Goal: Task Accomplishment & Management: Manage account settings

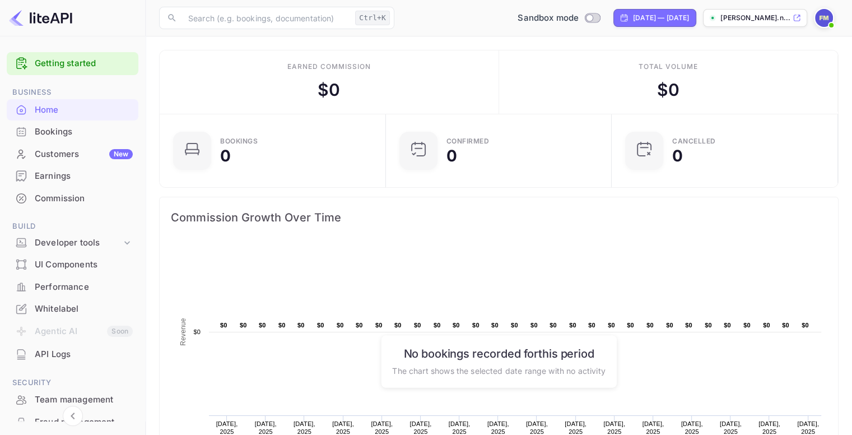
scroll to position [105, 0]
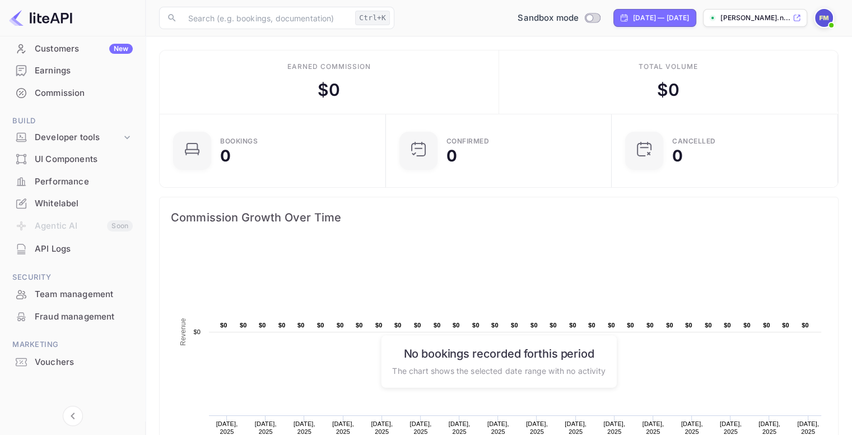
click at [828, 16] on img at bounding box center [824, 18] width 18 height 18
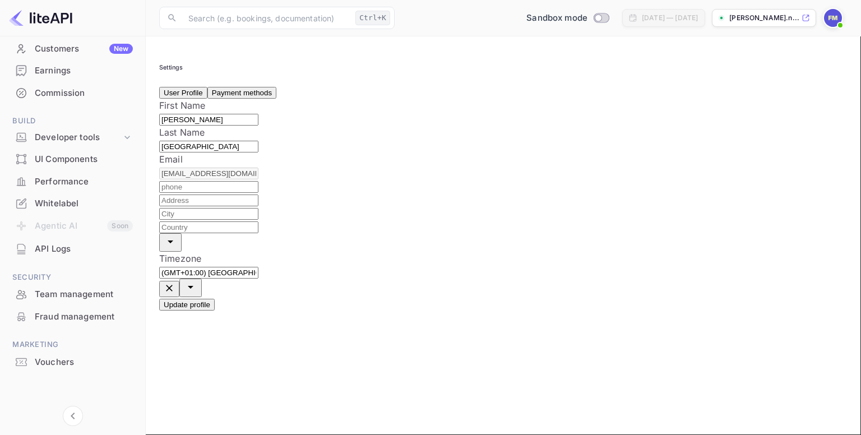
click at [276, 99] on button "Payment methods" at bounding box center [241, 93] width 69 height 12
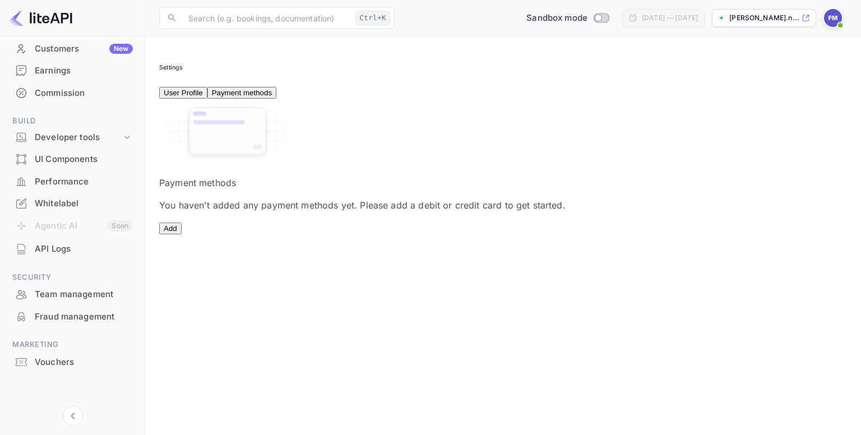
click at [182, 234] on button "Add" at bounding box center [170, 228] width 22 height 12
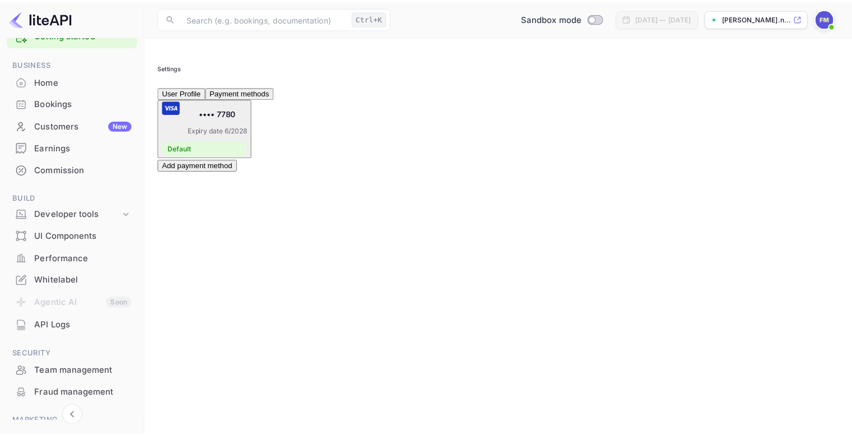
scroll to position [22, 0]
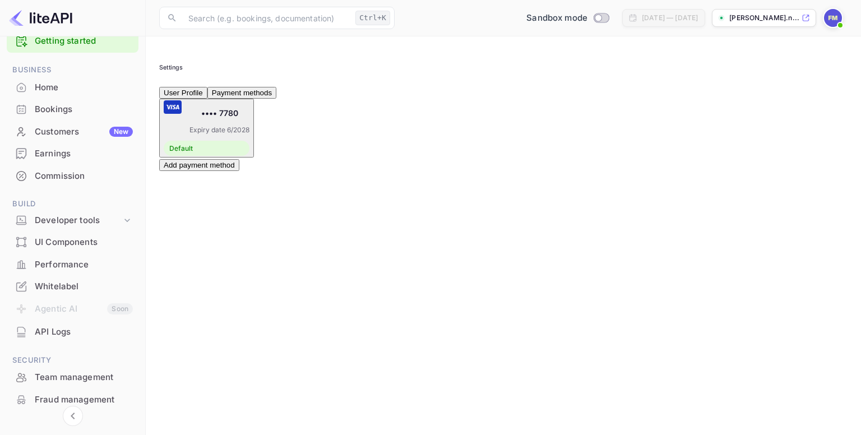
click at [68, 176] on div "Commission" at bounding box center [84, 176] width 98 height 13
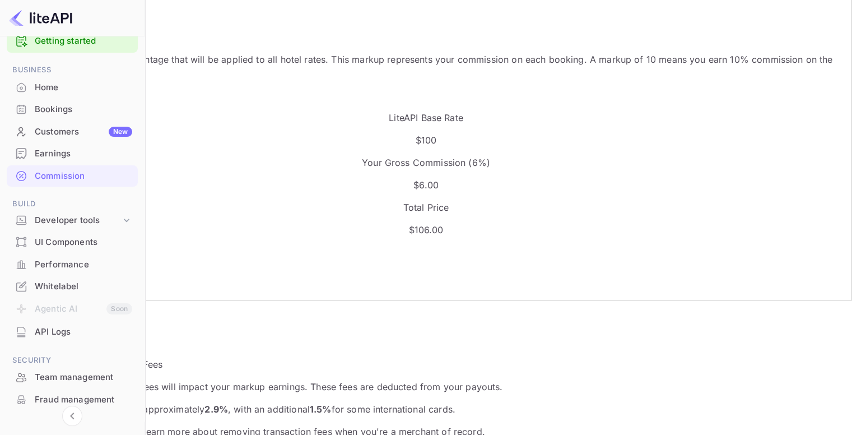
scroll to position [133, 0]
click at [113, 271] on input "6" at bounding box center [62, 277] width 99 height 12
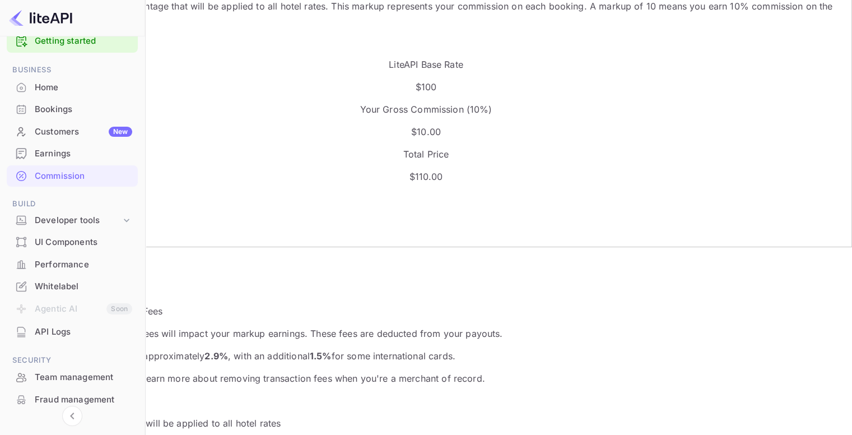
scroll to position [188, 0]
type input "10"
click at [73, 261] on button "Update Markup" at bounding box center [43, 267] width 60 height 12
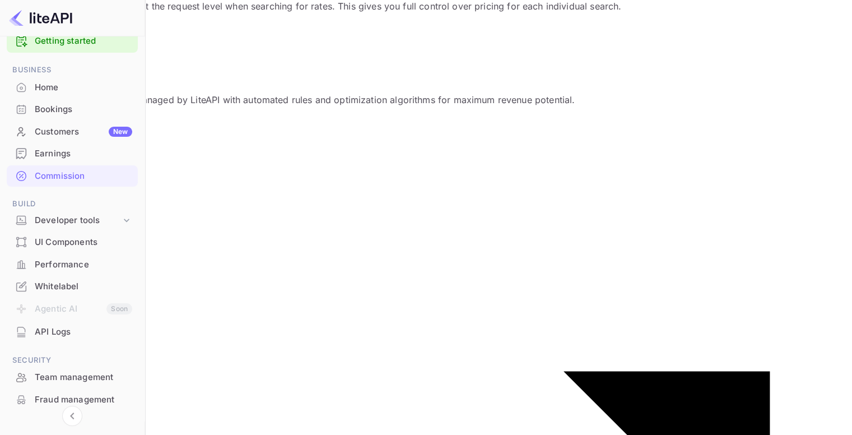
scroll to position [0, 0]
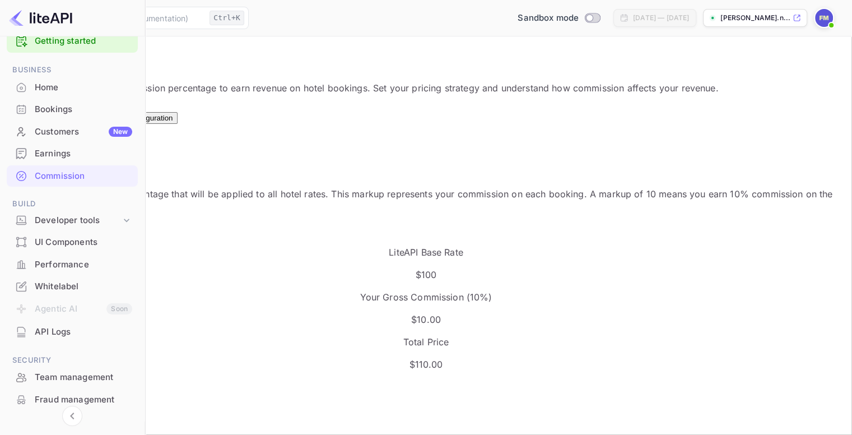
click at [104, 118] on div "Overrides New" at bounding box center [87, 113] width 33 height 17
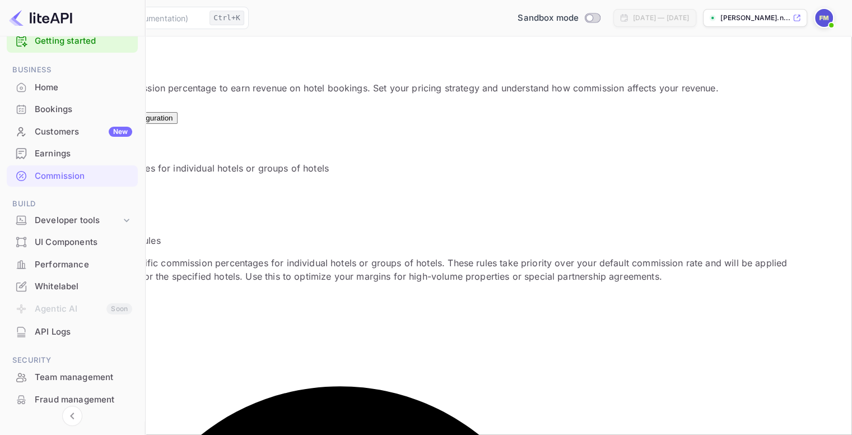
click at [177, 118] on button "Test Configuration" at bounding box center [142, 118] width 69 height 12
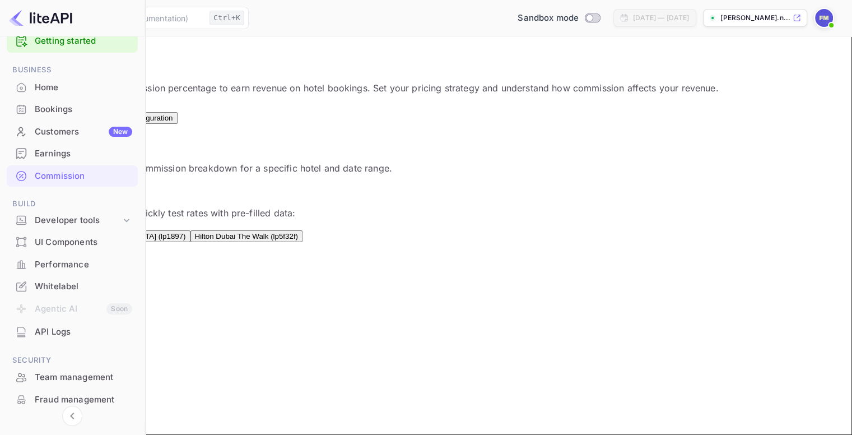
click at [68, 152] on div "Earnings" at bounding box center [84, 153] width 98 height 13
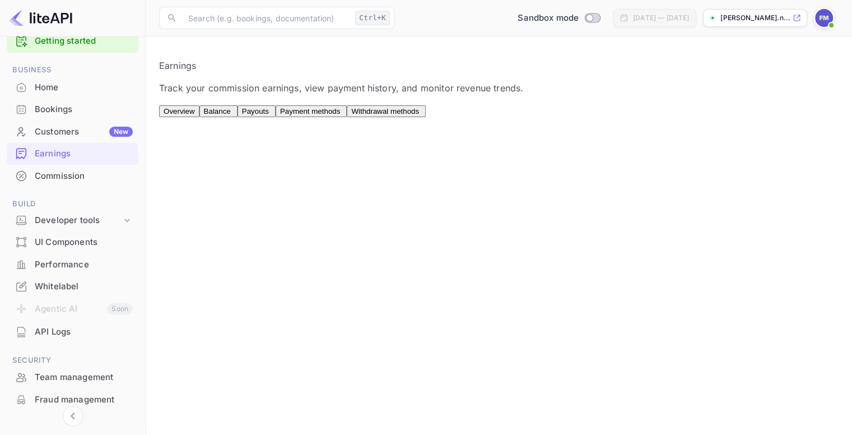
click at [238, 117] on button "Balance" at bounding box center [218, 111] width 38 height 12
click at [269, 109] on span "Payouts" at bounding box center [255, 111] width 27 height 8
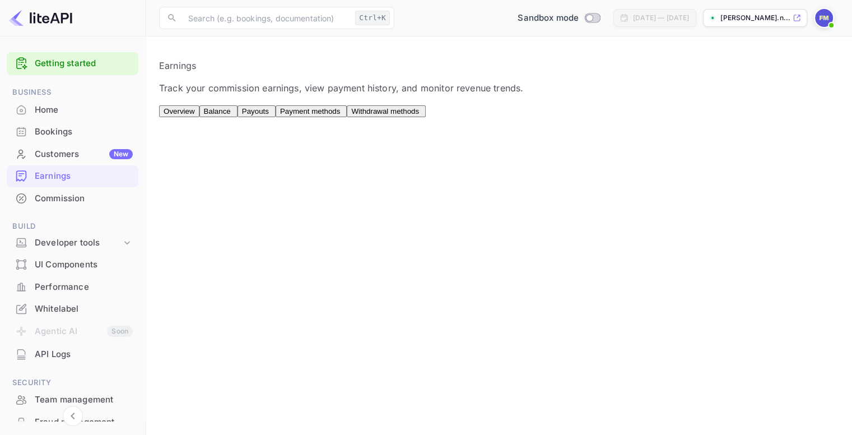
click at [269, 115] on span "Payouts" at bounding box center [255, 111] width 27 height 8
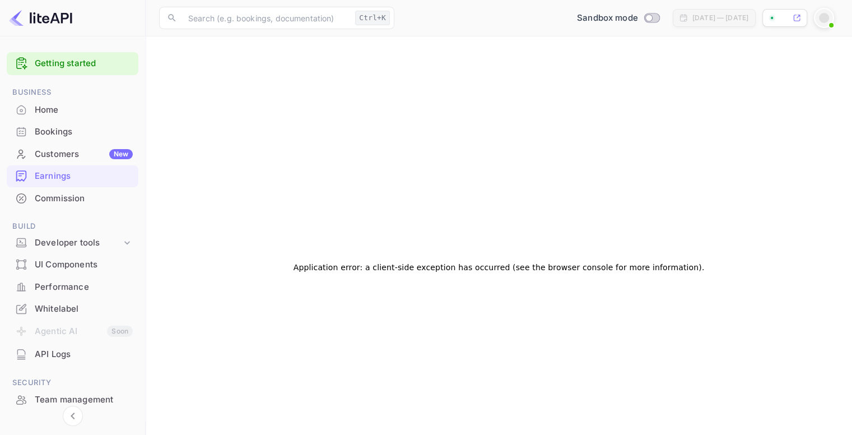
scroll to position [63, 0]
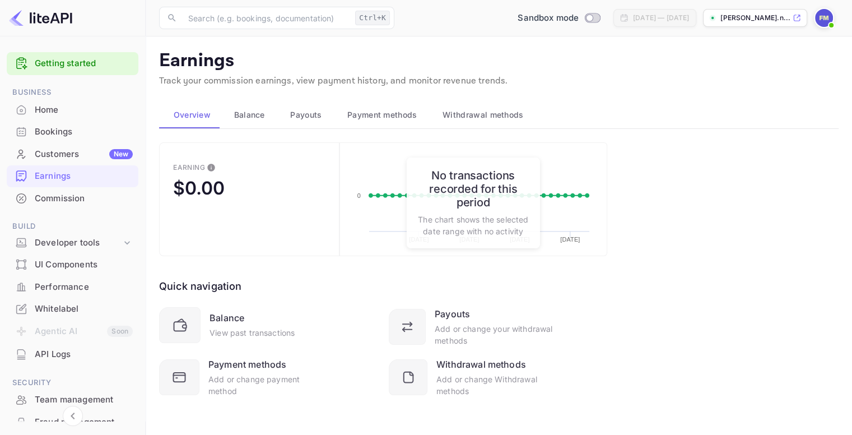
click at [299, 113] on span "Payouts" at bounding box center [305, 114] width 31 height 13
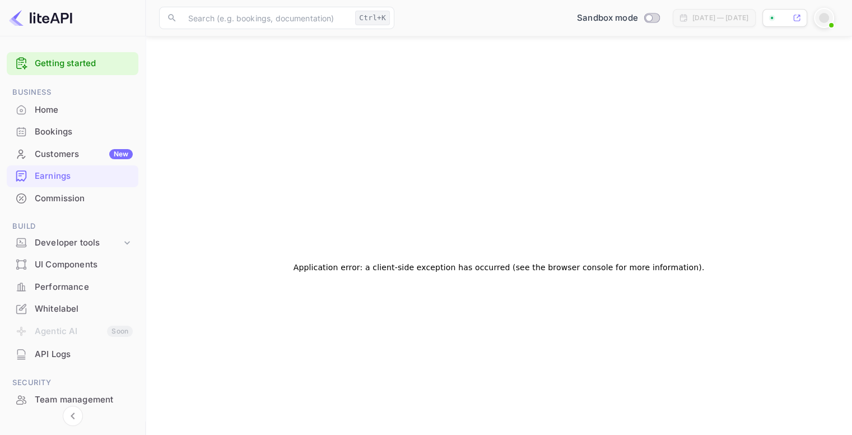
scroll to position [63, 0]
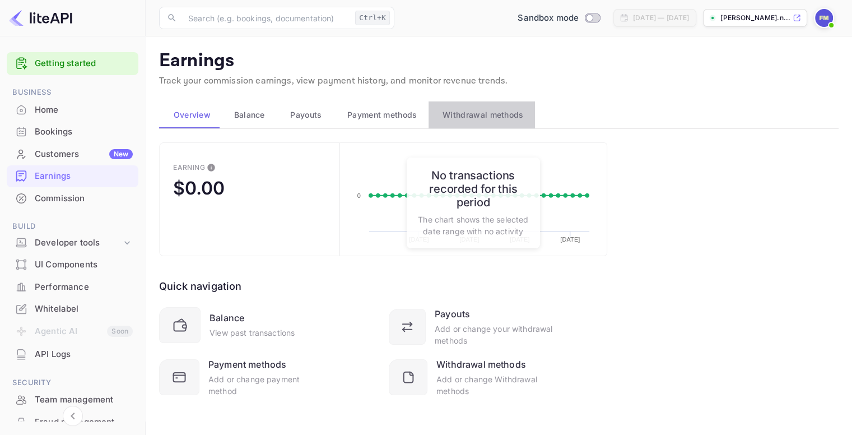
click at [495, 112] on span "Withdrawal methods" at bounding box center [483, 114] width 81 height 13
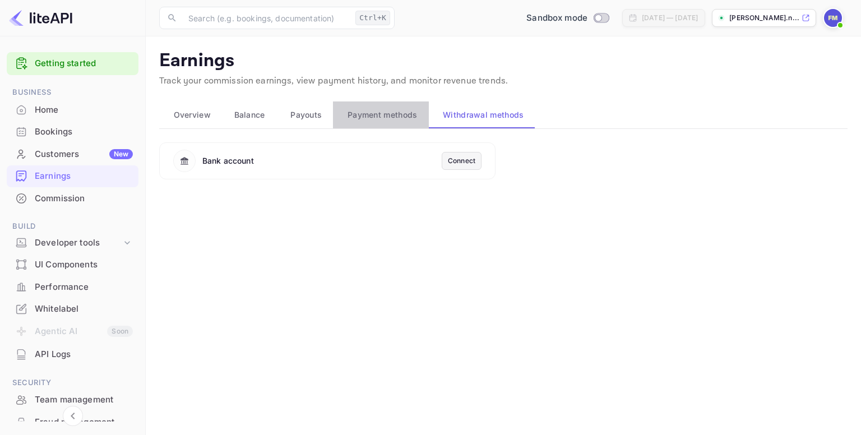
click at [374, 114] on span "Payment methods" at bounding box center [382, 114] width 70 height 13
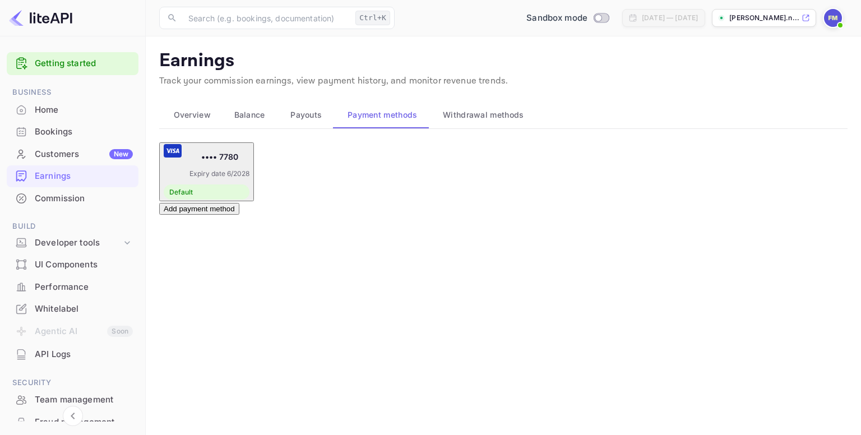
click at [477, 123] on button "Withdrawal methods" at bounding box center [482, 114] width 106 height 27
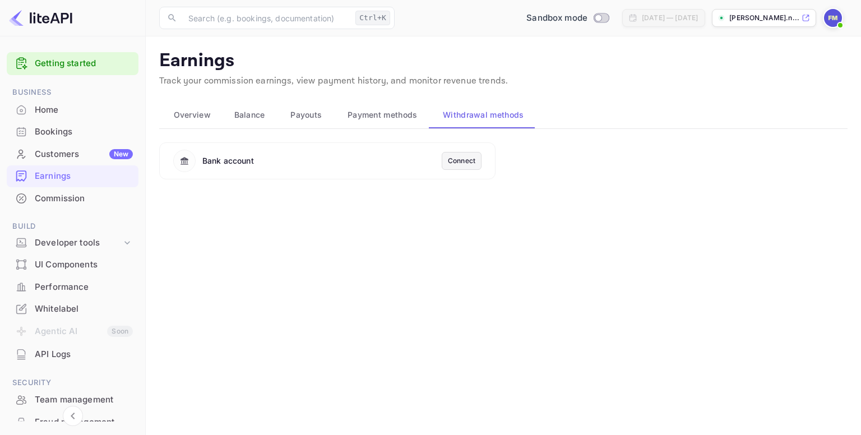
click at [458, 167] on div "Connect" at bounding box center [462, 161] width 40 height 18
click at [458, 160] on div "Connect" at bounding box center [461, 161] width 27 height 10
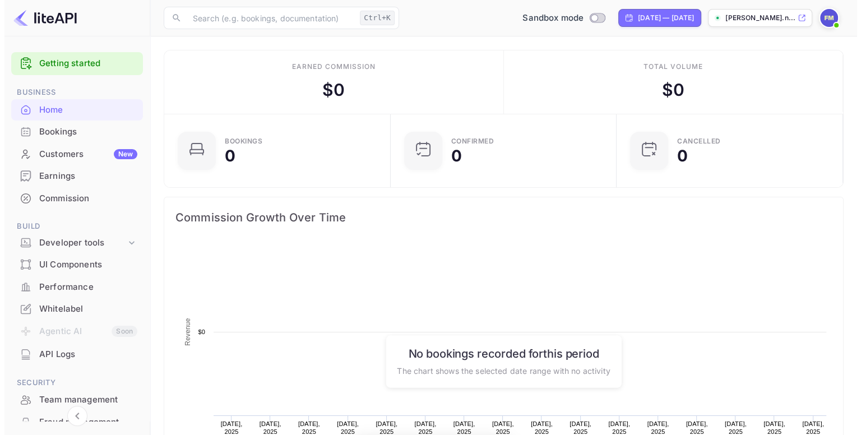
scroll to position [174, 211]
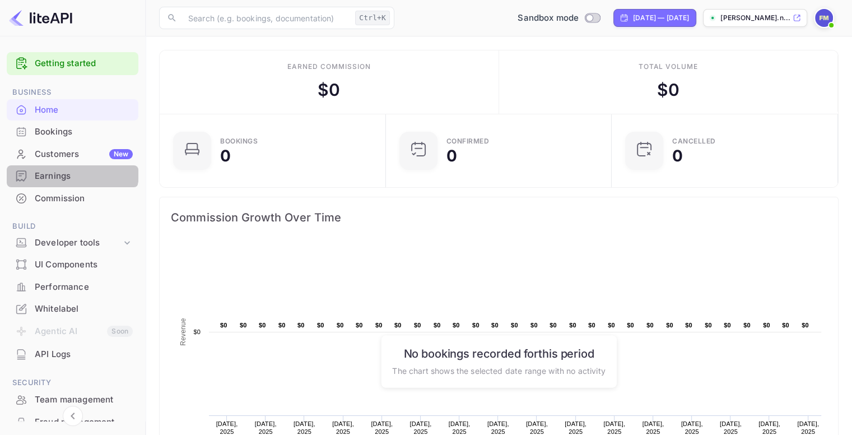
click at [64, 168] on div "Earnings" at bounding box center [73, 176] width 132 height 22
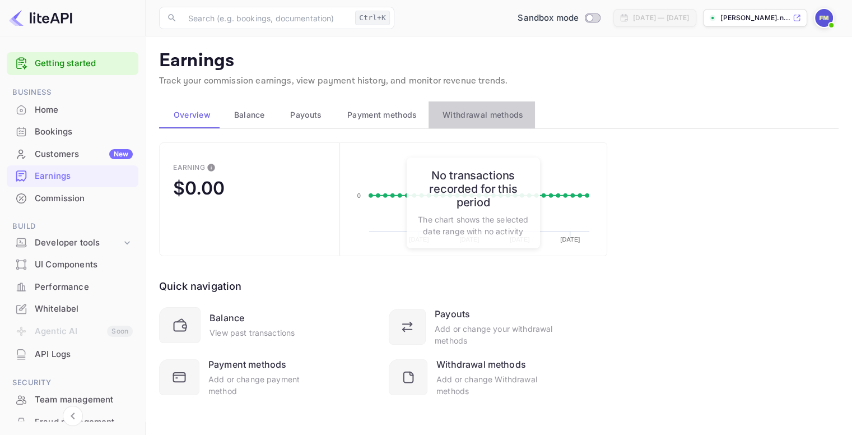
click at [484, 115] on span "Withdrawal methods" at bounding box center [483, 114] width 81 height 13
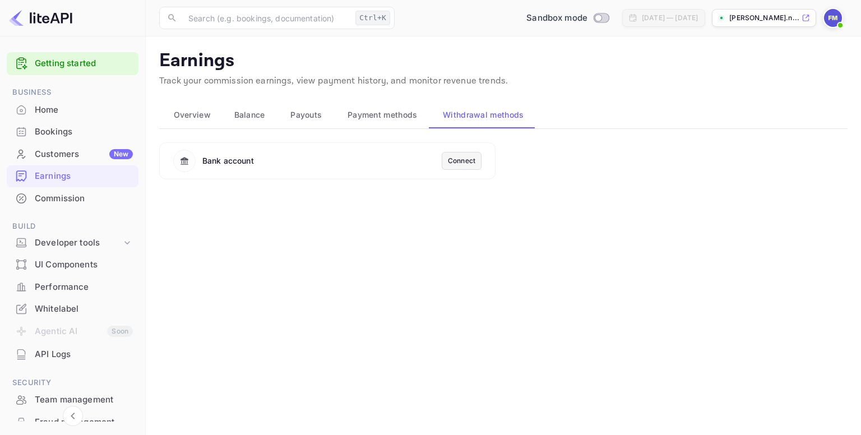
click at [383, 162] on div "Bank account" at bounding box center [307, 161] width 268 height 22
drag, startPoint x: 468, startPoint y: 160, endPoint x: 452, endPoint y: 162, distance: 16.4
click at [452, 161] on div "Connect" at bounding box center [461, 161] width 27 height 10
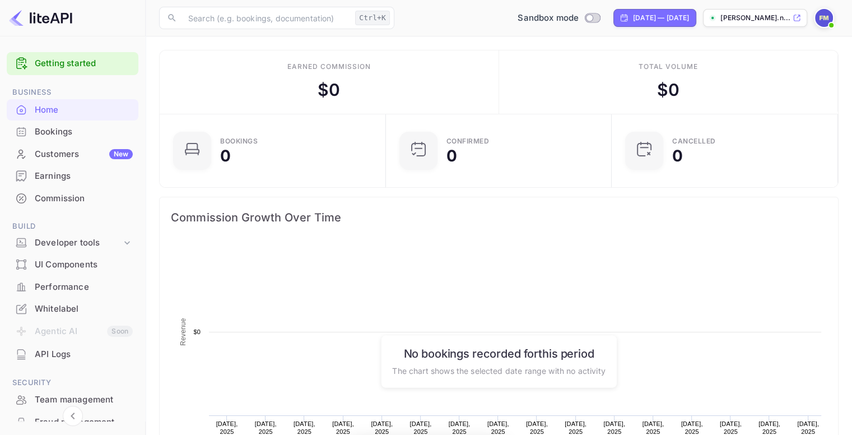
scroll to position [174, 211]
click at [85, 193] on div "Commission" at bounding box center [84, 198] width 98 height 13
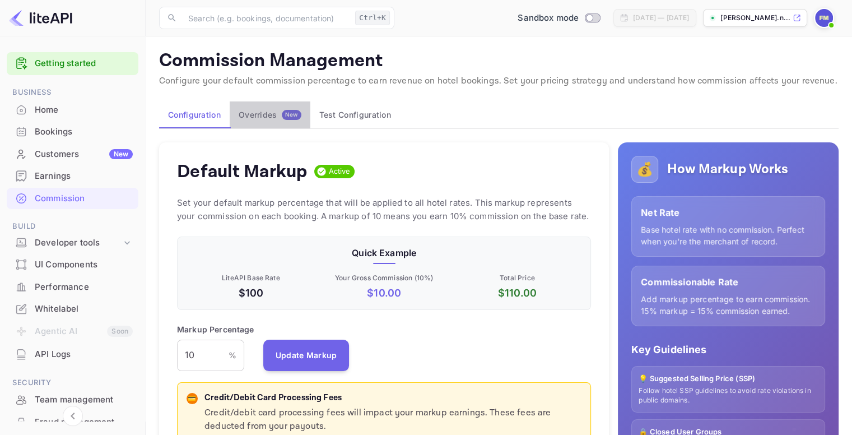
click at [281, 124] on button "Overrides New" at bounding box center [270, 114] width 81 height 27
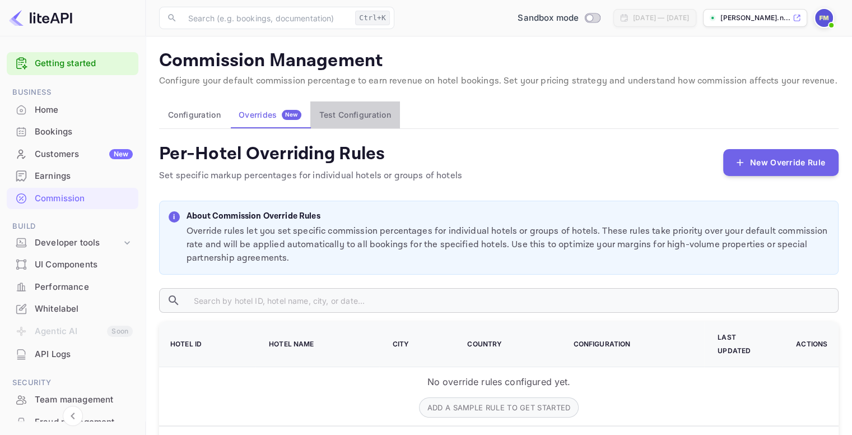
click at [376, 112] on button "Test Configuration" at bounding box center [355, 114] width 90 height 27
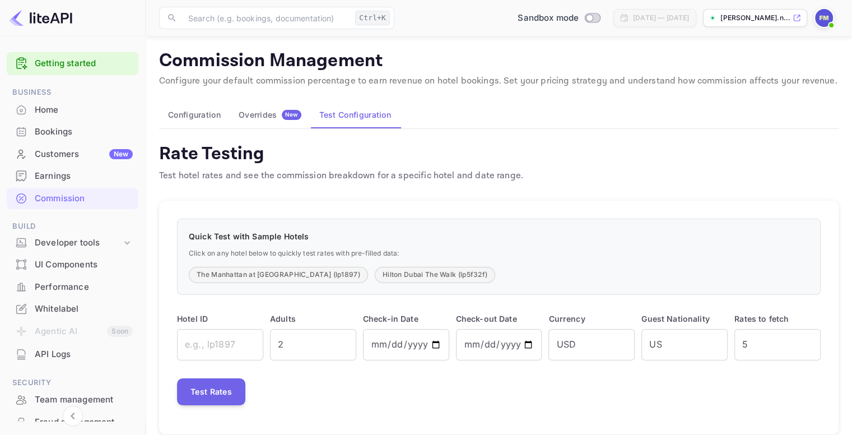
scroll to position [18, 0]
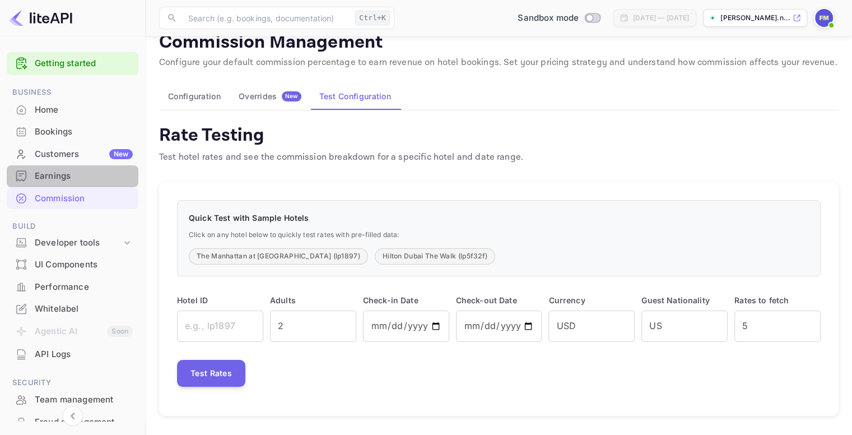
click at [78, 175] on div "Earnings" at bounding box center [84, 176] width 98 height 13
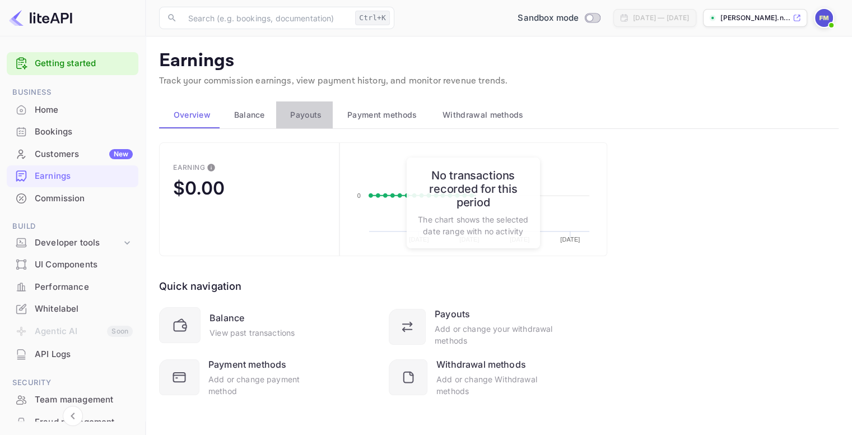
click at [303, 108] on span "Payouts" at bounding box center [305, 114] width 31 height 13
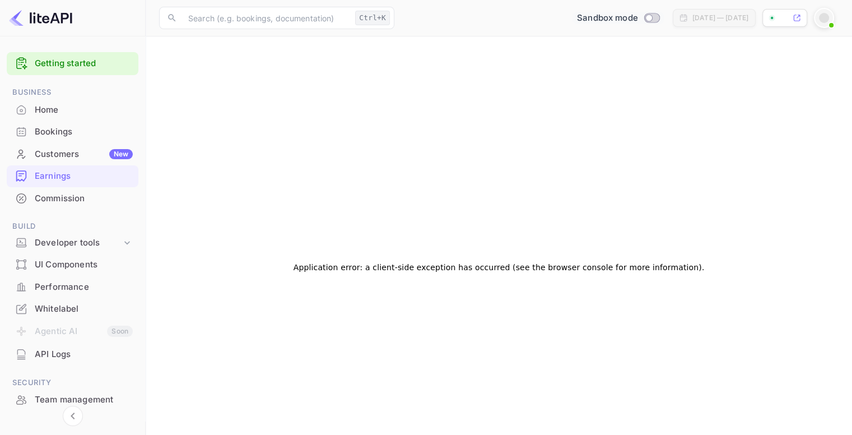
click at [638, 14] on input "Switch to Production mode" at bounding box center [649, 17] width 22 height 7
checkbox input "false"
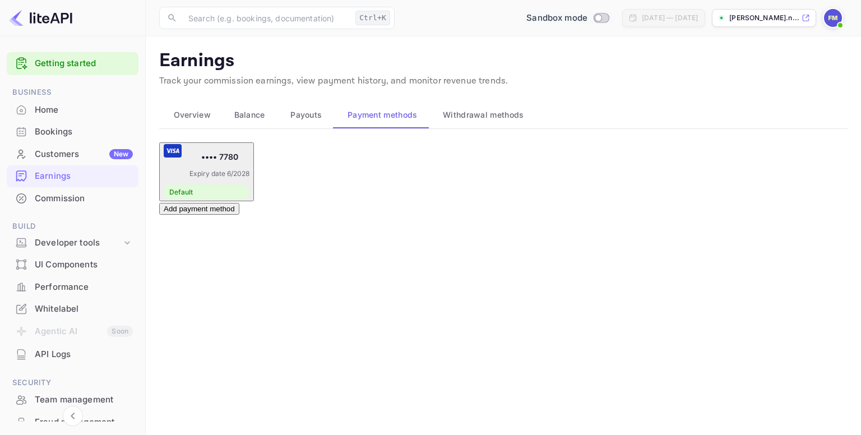
click at [587, 14] on input "Switch to Production mode" at bounding box center [598, 17] width 22 height 7
checkbox input "true"
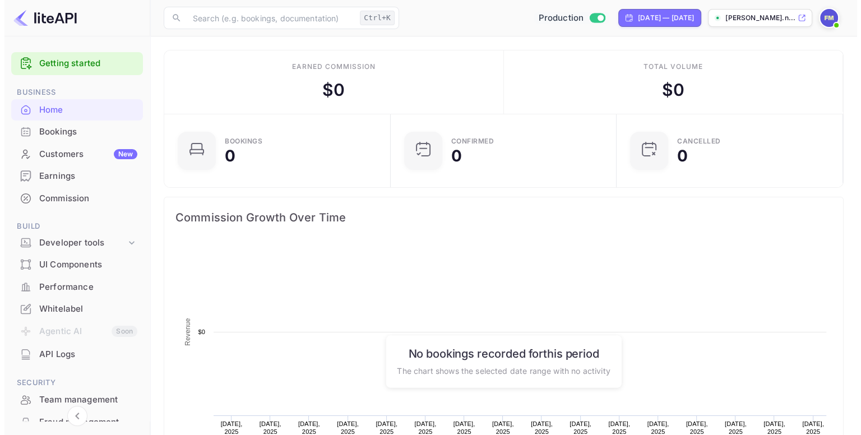
scroll to position [174, 211]
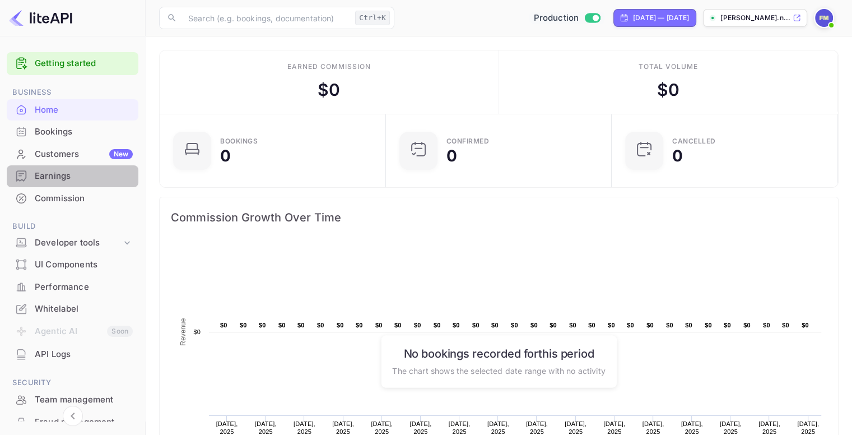
click at [93, 177] on div "Earnings" at bounding box center [84, 176] width 98 height 13
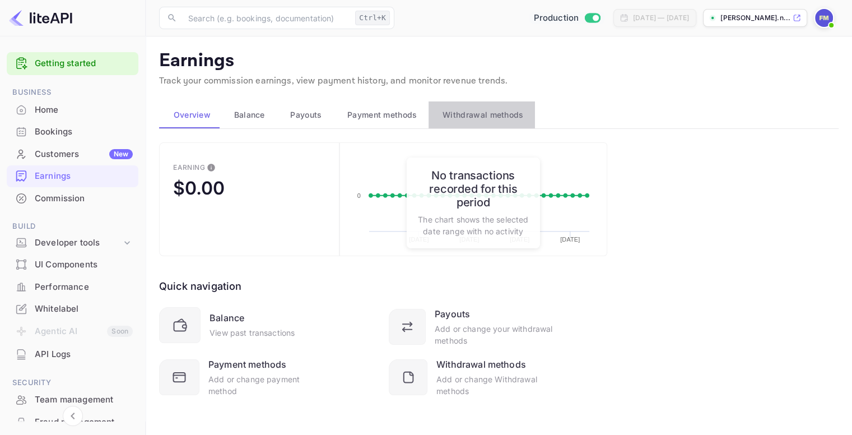
click at [486, 106] on button "Withdrawal methods" at bounding box center [482, 114] width 106 height 27
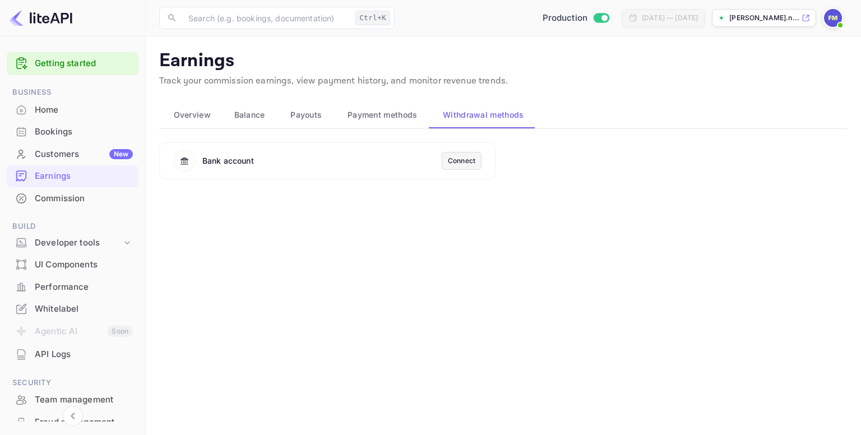
click at [458, 164] on div "Connect" at bounding box center [461, 161] width 27 height 10
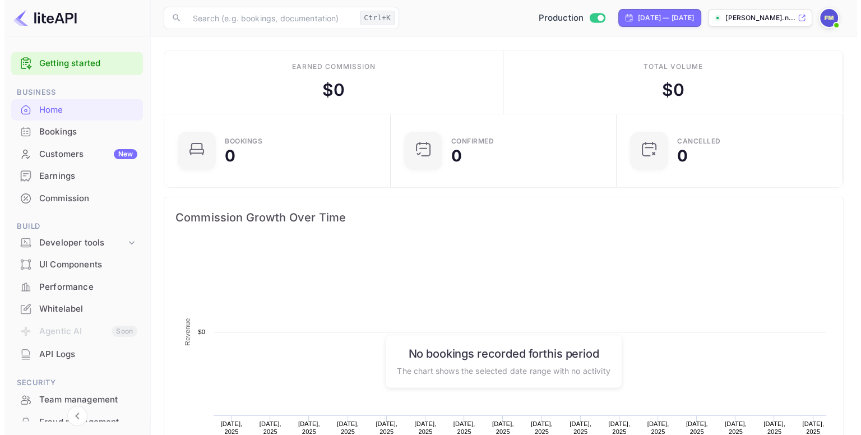
scroll to position [174, 211]
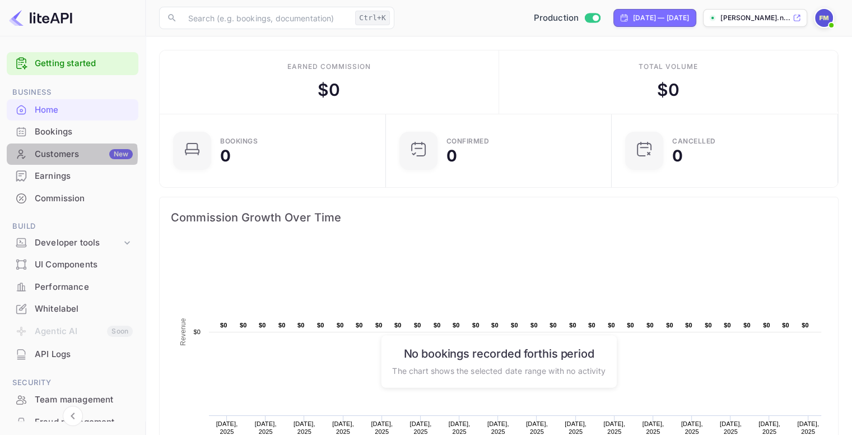
click at [71, 155] on div "Customers New" at bounding box center [84, 154] width 98 height 13
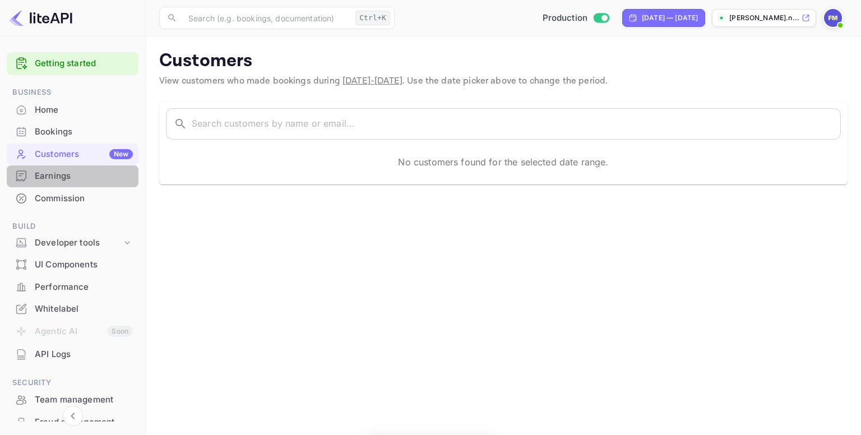
click at [73, 175] on div "Earnings" at bounding box center [84, 176] width 98 height 13
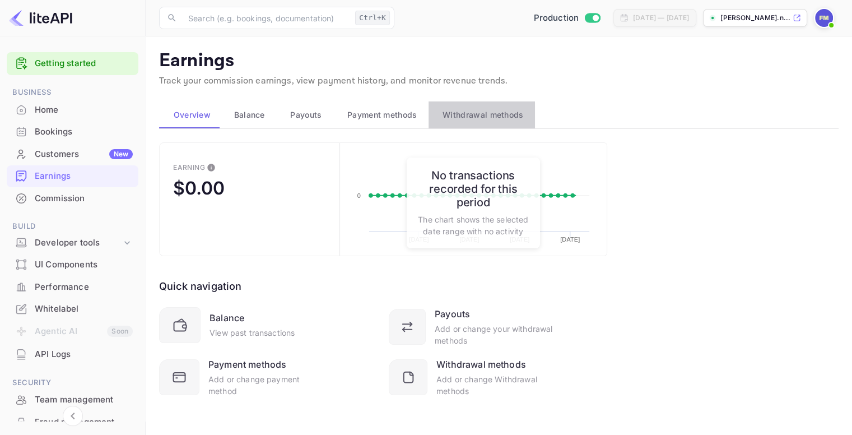
click at [472, 116] on span "Withdrawal methods" at bounding box center [483, 114] width 81 height 13
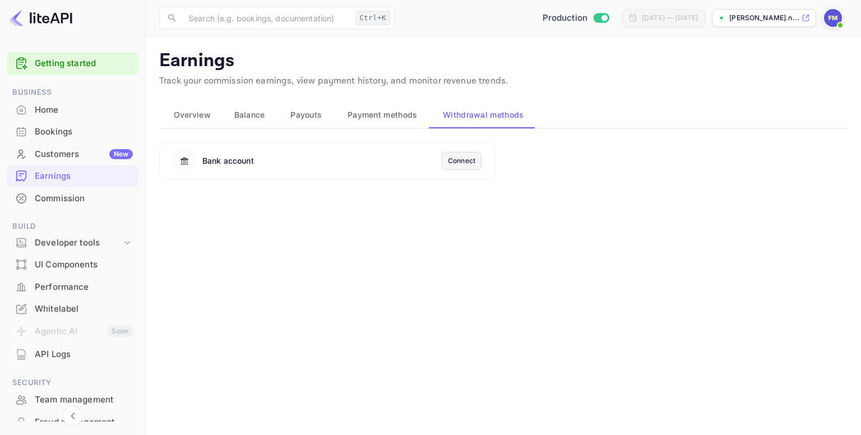
click at [289, 169] on div "Bank account" at bounding box center [307, 161] width 268 height 22
drag, startPoint x: 289, startPoint y: 169, endPoint x: 282, endPoint y: 172, distance: 7.3
click at [285, 171] on div "Bank account Connect" at bounding box center [327, 160] width 336 height 37
click at [789, 18] on p "[PERSON_NAME].n..." at bounding box center [764, 18] width 70 height 10
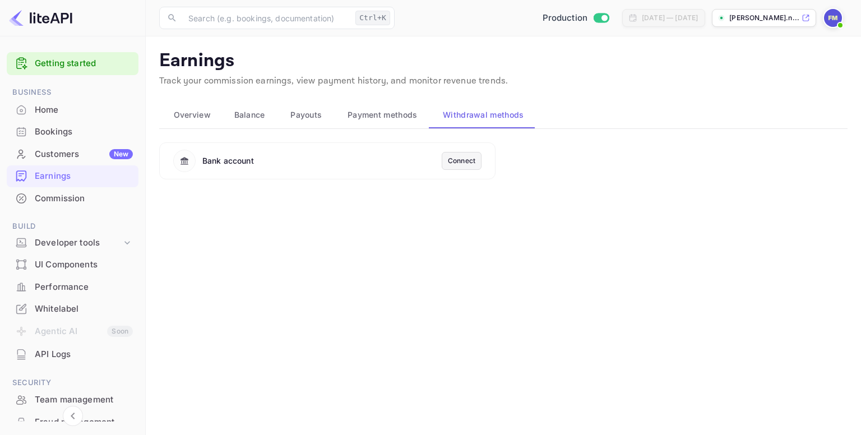
scroll to position [105, 0]
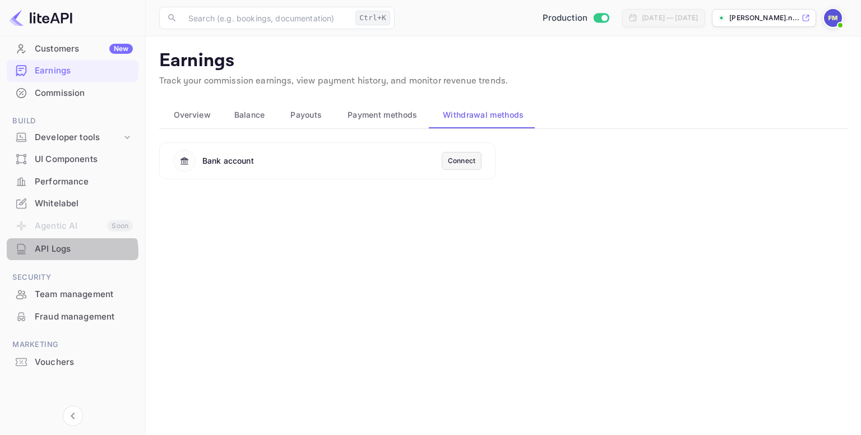
click at [61, 253] on div "API Logs" at bounding box center [84, 249] width 98 height 13
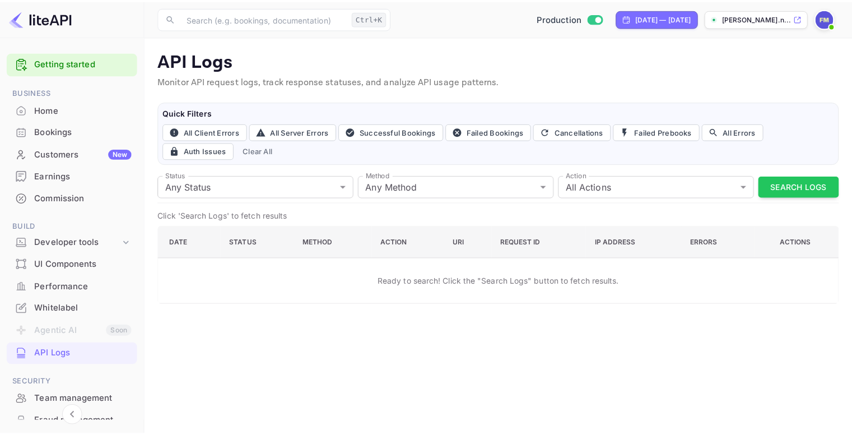
scroll to position [56, 0]
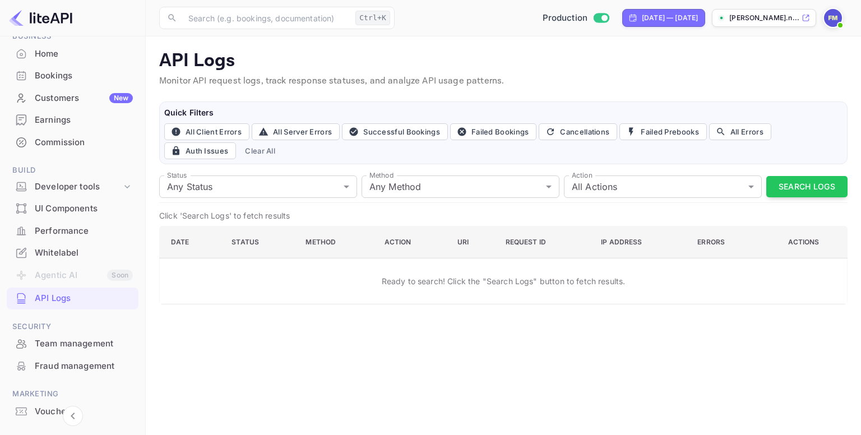
click at [68, 274] on li "Agentic AI Soon" at bounding box center [73, 276] width 132 height 24
click at [81, 184] on div "Developer tools" at bounding box center [78, 186] width 87 height 13
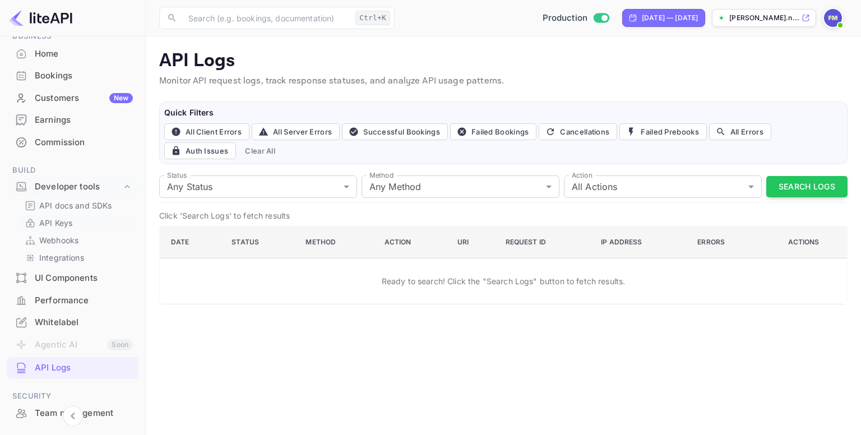
click at [73, 220] on link "API Keys" at bounding box center [77, 223] width 105 height 12
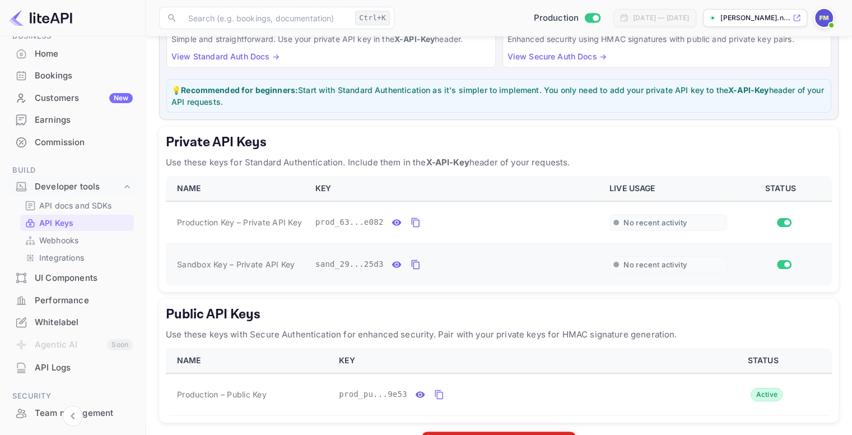
scroll to position [152, 0]
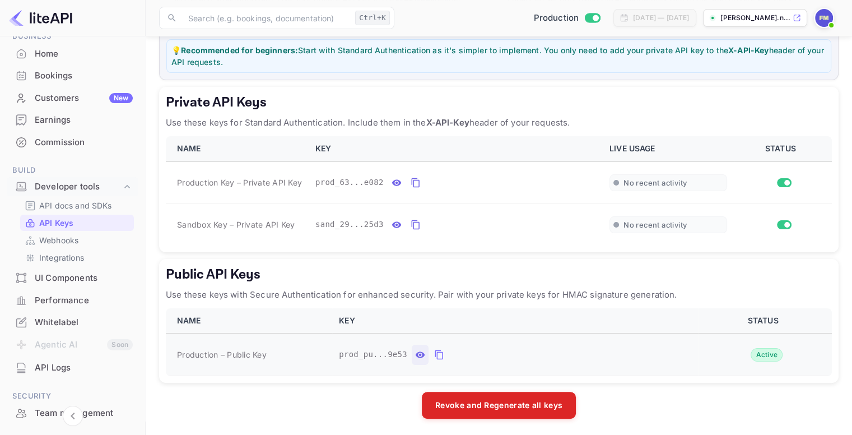
click at [416, 353] on icon "public api keys table" at bounding box center [420, 354] width 10 height 13
click at [600, 354] on icon "public api keys table" at bounding box center [604, 355] width 8 height 10
click at [600, 352] on icon "public api keys table" at bounding box center [605, 354] width 10 height 13
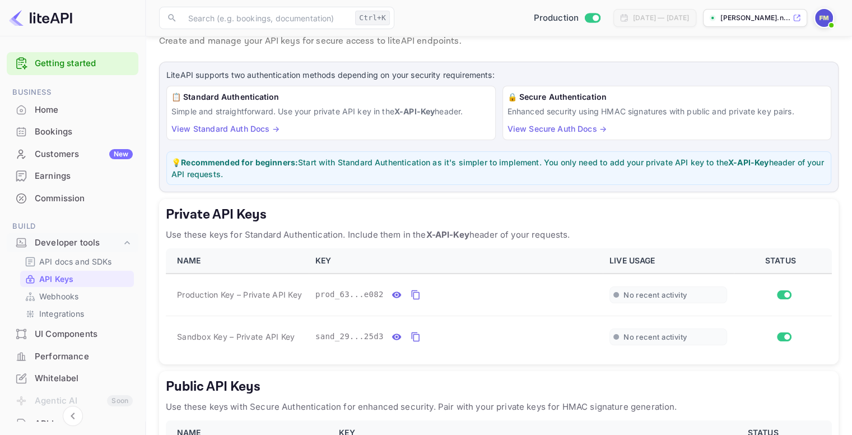
scroll to position [0, 0]
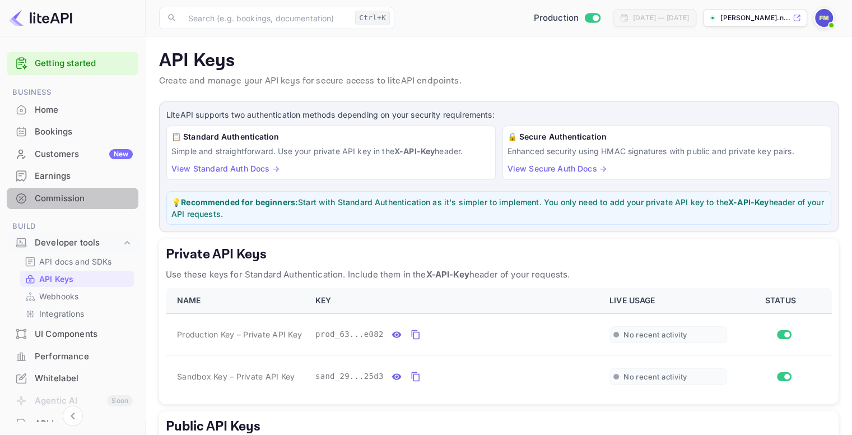
click at [82, 194] on div "Commission" at bounding box center [84, 198] width 98 height 13
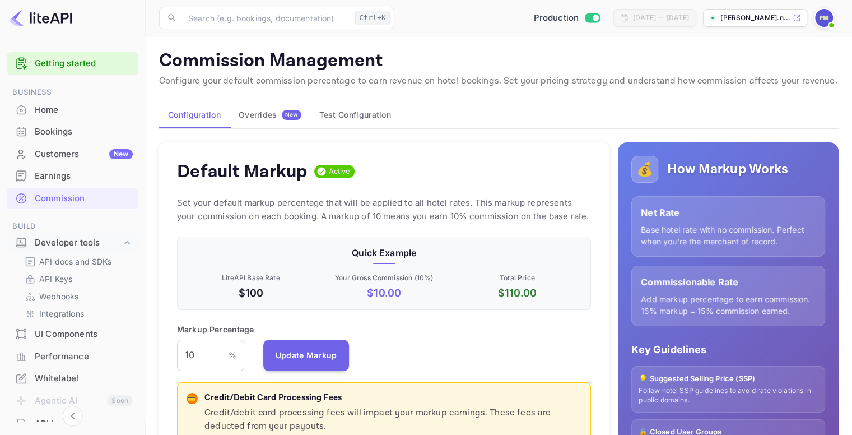
scroll to position [191, 406]
click at [356, 113] on button "Test Configuration" at bounding box center [355, 114] width 90 height 27
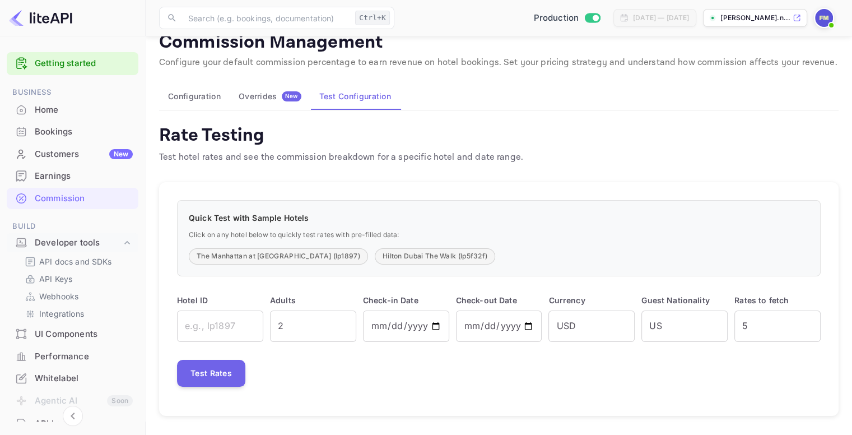
scroll to position [56, 0]
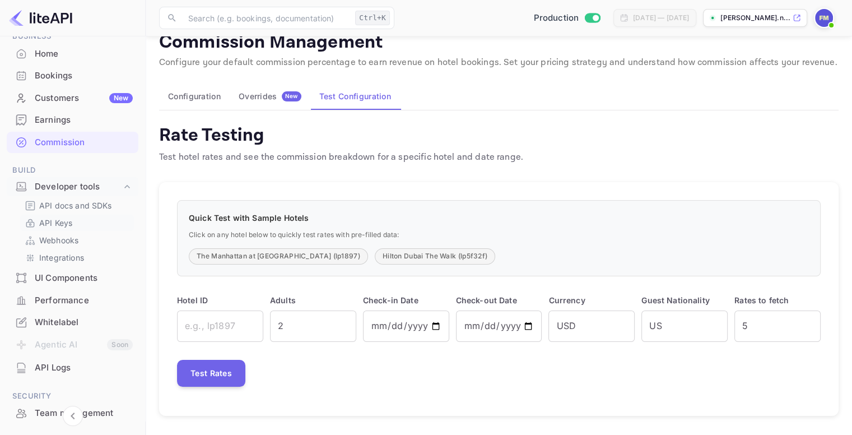
click at [68, 220] on p "API Keys" at bounding box center [55, 223] width 33 height 12
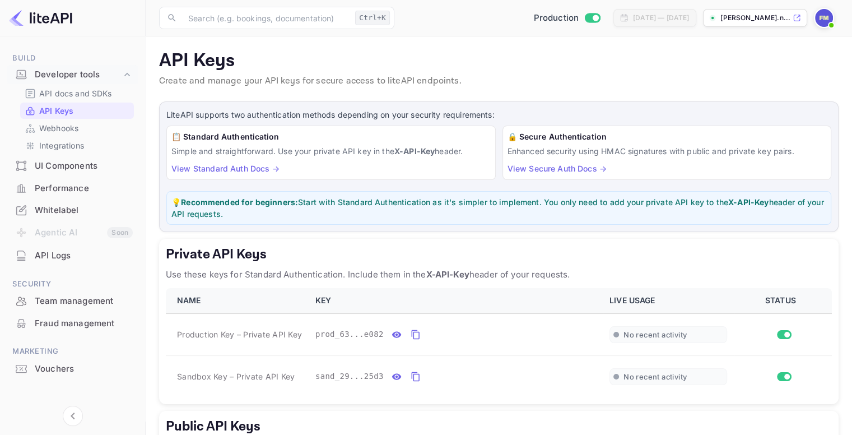
scroll to position [175, 0]
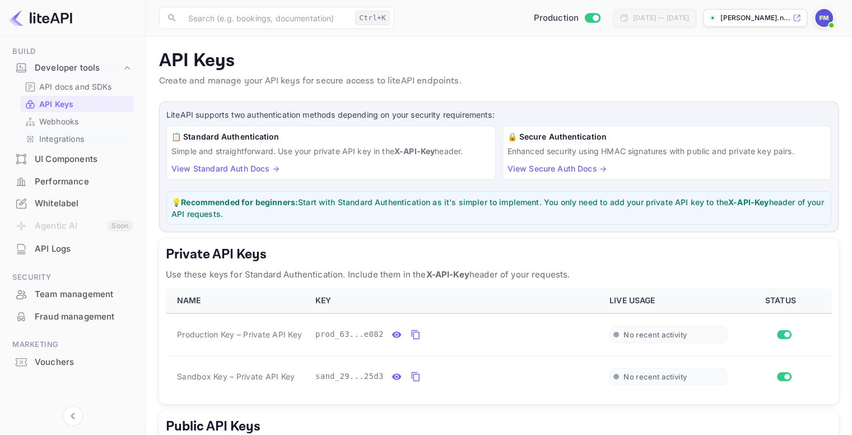
click at [49, 140] on p "Integrations" at bounding box center [61, 139] width 45 height 12
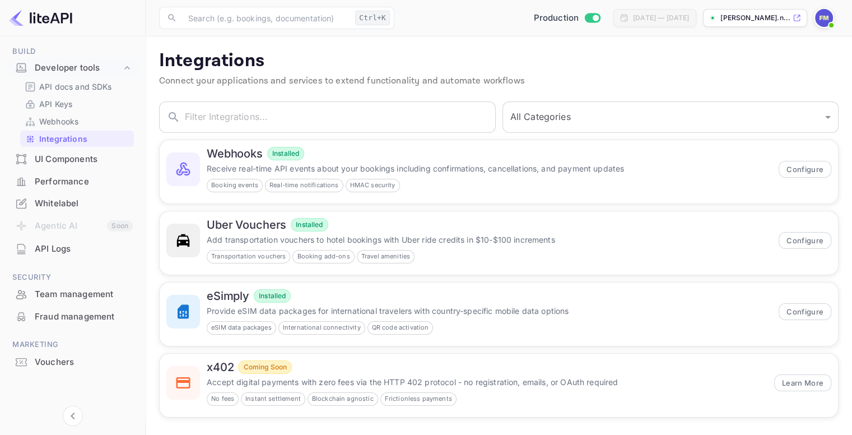
scroll to position [63, 0]
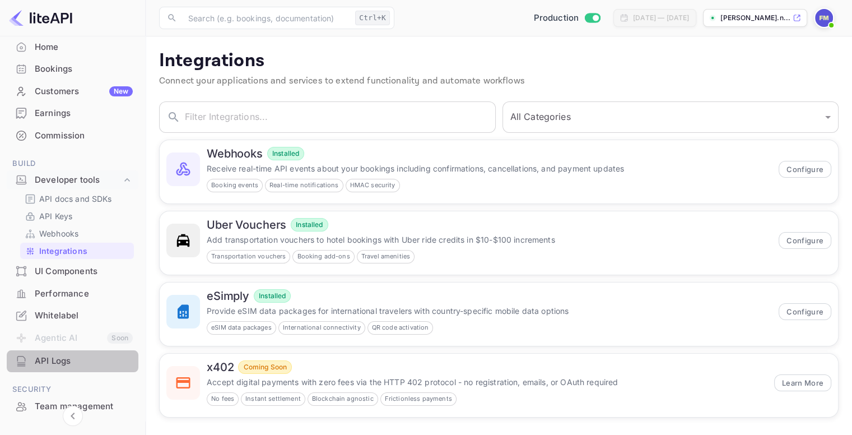
click at [77, 356] on div "API Logs" at bounding box center [84, 361] width 98 height 13
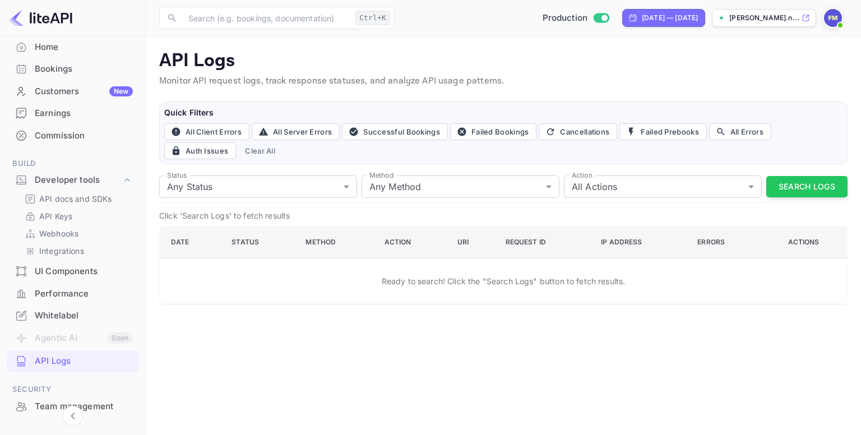
click at [828, 21] on img at bounding box center [833, 18] width 18 height 18
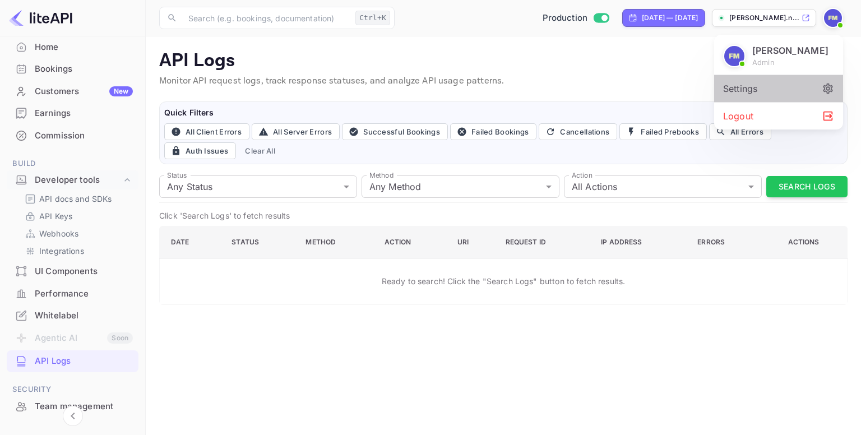
click at [745, 86] on div "Settings" at bounding box center [778, 88] width 129 height 27
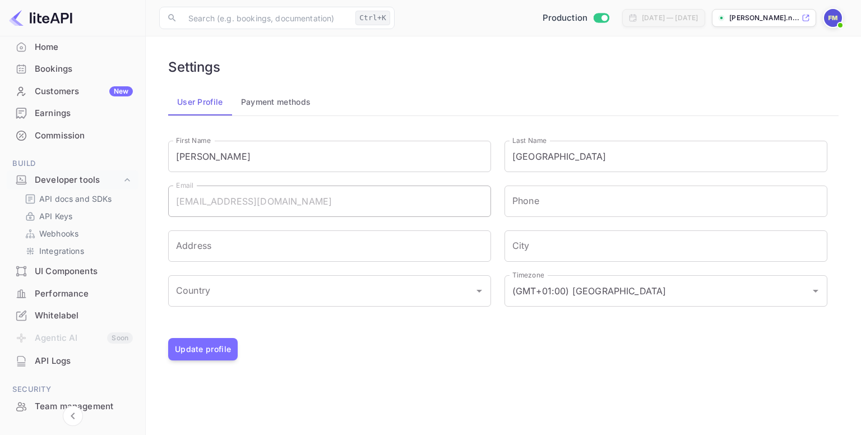
click at [270, 97] on button "Payment methods" at bounding box center [276, 102] width 88 height 27
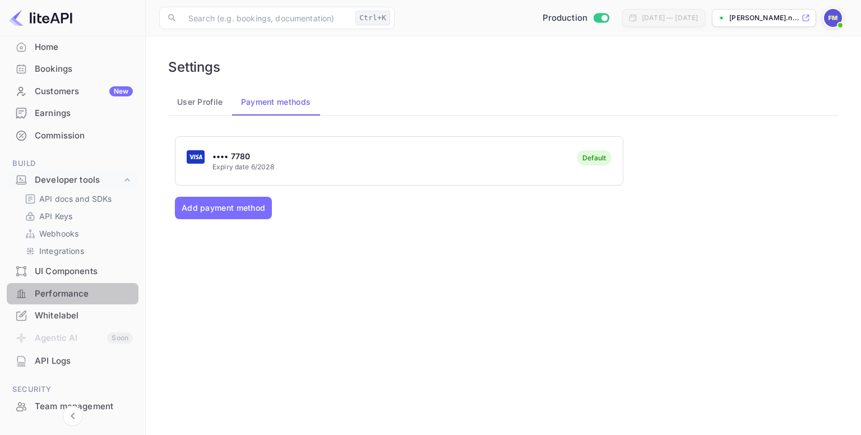
click at [83, 287] on div "Performance" at bounding box center [84, 293] width 98 height 13
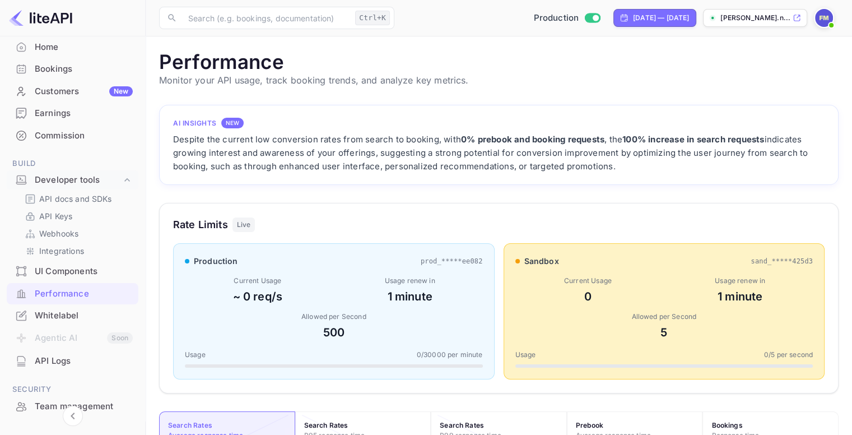
click at [66, 272] on div "UI Components" at bounding box center [84, 271] width 98 height 13
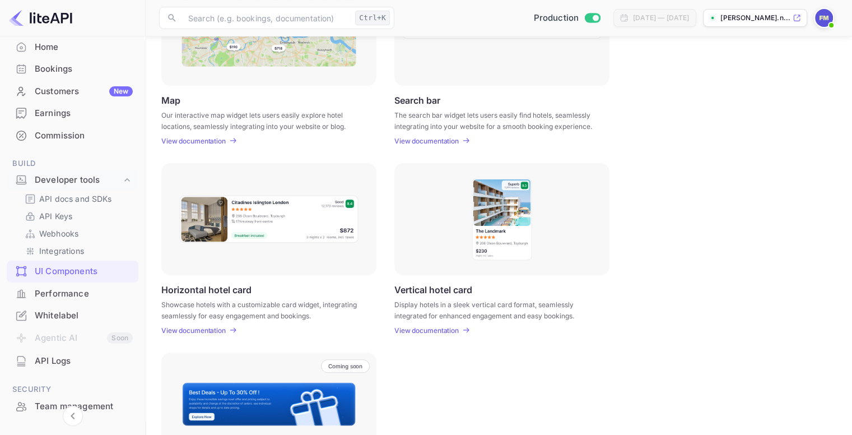
scroll to position [320, 0]
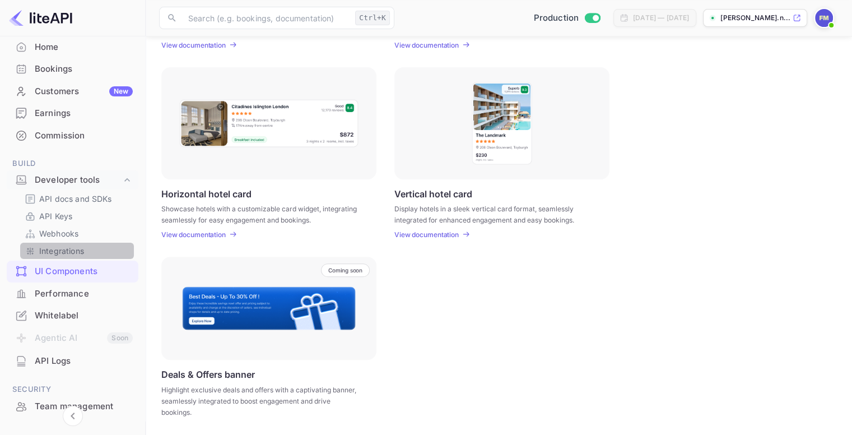
click at [86, 247] on link "Integrations" at bounding box center [77, 251] width 105 height 12
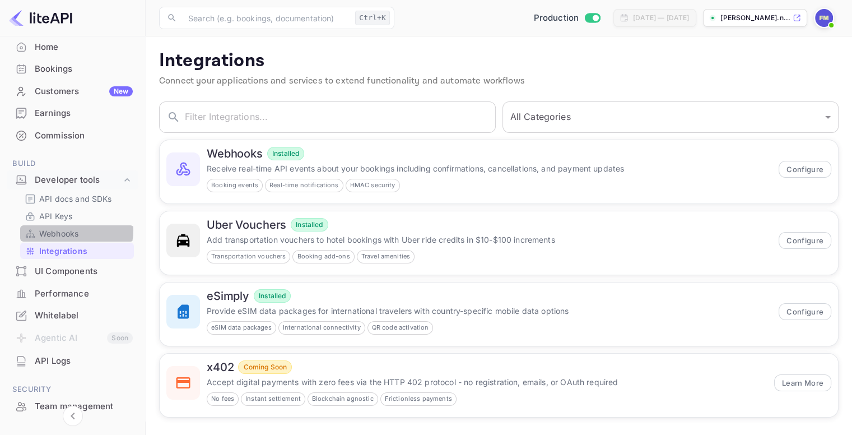
click at [64, 230] on p "Webhooks" at bounding box center [58, 234] width 39 height 12
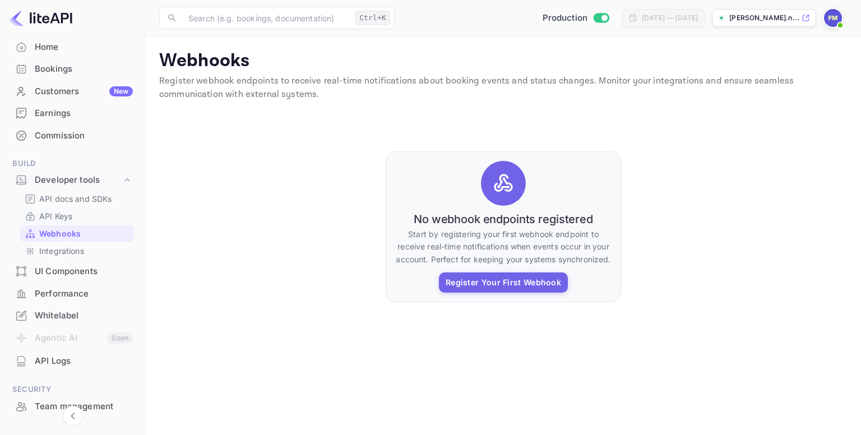
click at [78, 212] on link "API Keys" at bounding box center [77, 216] width 105 height 12
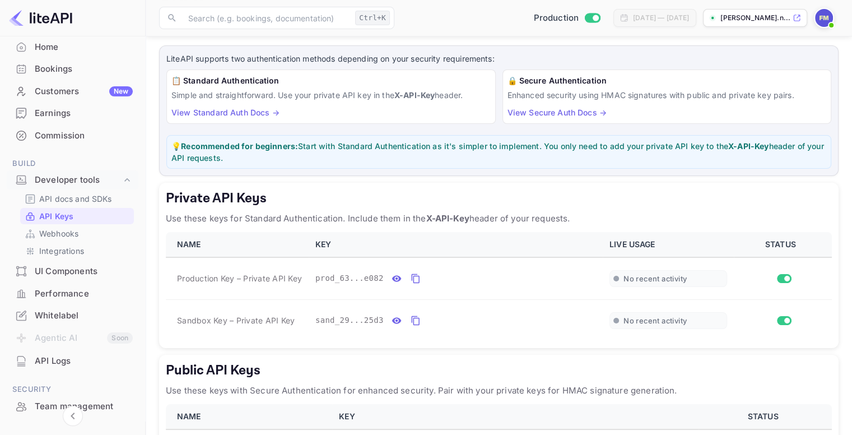
scroll to position [112, 0]
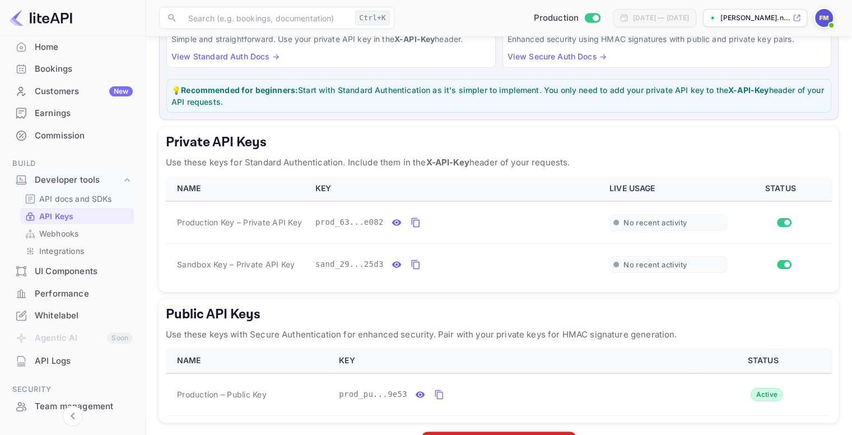
click at [61, 199] on p "API docs and SDKs" at bounding box center [75, 199] width 73 height 12
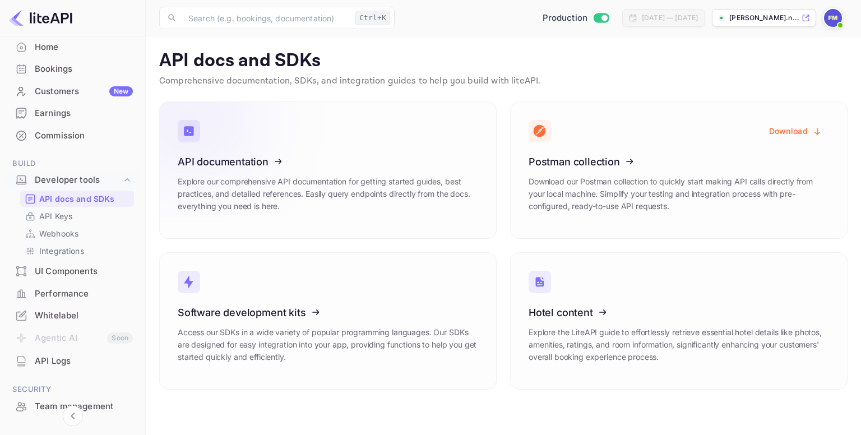
click at [323, 216] on icon at bounding box center [247, 159] width 174 height 115
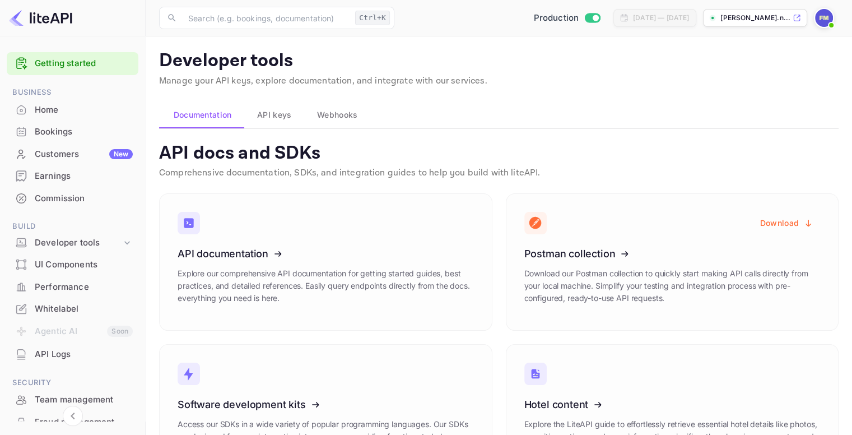
click at [261, 118] on span "API keys" at bounding box center [274, 114] width 34 height 13
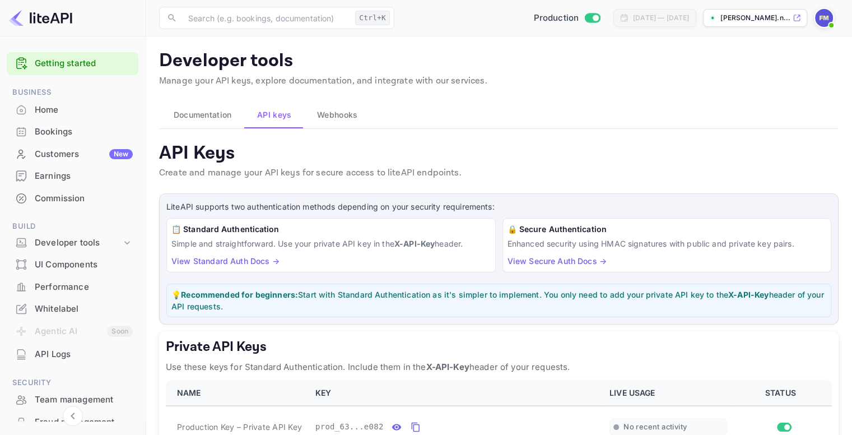
click at [352, 117] on span "Webhooks" at bounding box center [337, 114] width 40 height 13
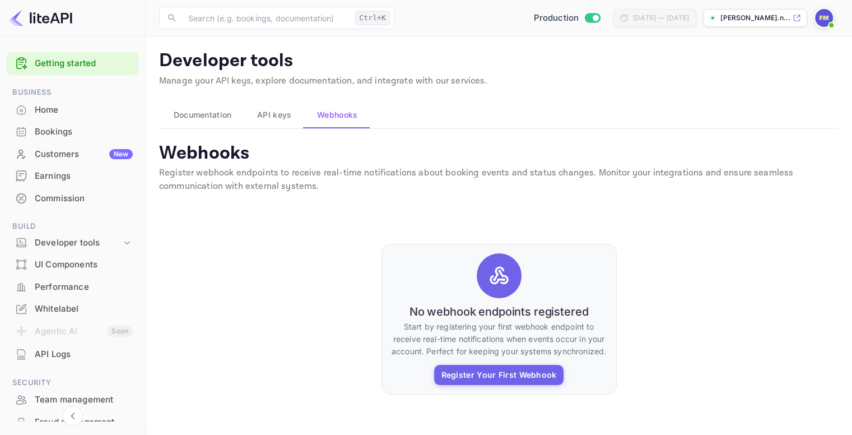
click at [277, 115] on span "API keys" at bounding box center [274, 114] width 34 height 13
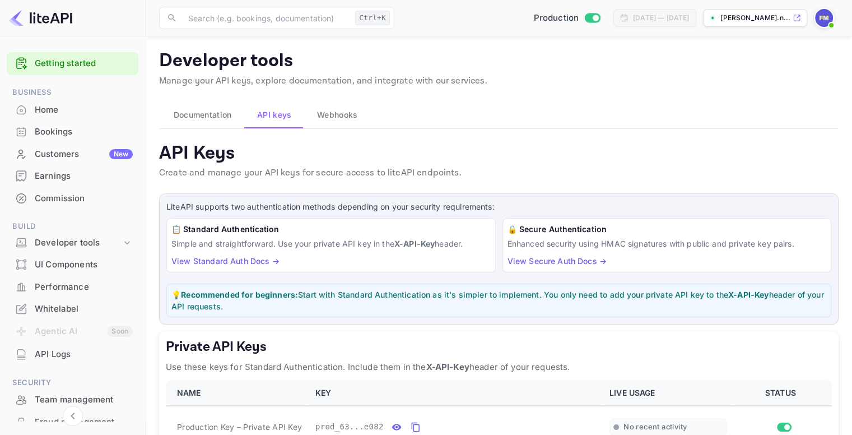
scroll to position [112, 0]
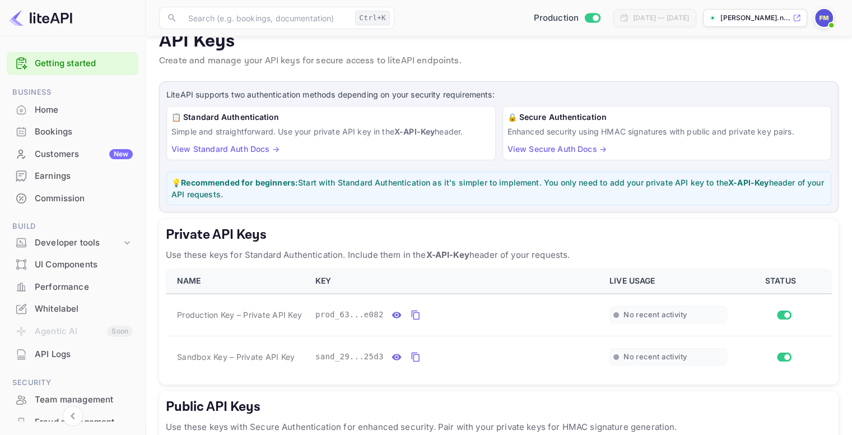
drag, startPoint x: 184, startPoint y: 178, endPoint x: 266, endPoint y: 194, distance: 83.5
click at [266, 194] on p "💡 Recommended for beginners: Start with Standard Authentication as it's simpler…" at bounding box center [498, 189] width 655 height 24
copy p "Recommended for beginners: Start with Standard Authentication as it's simpler t…"
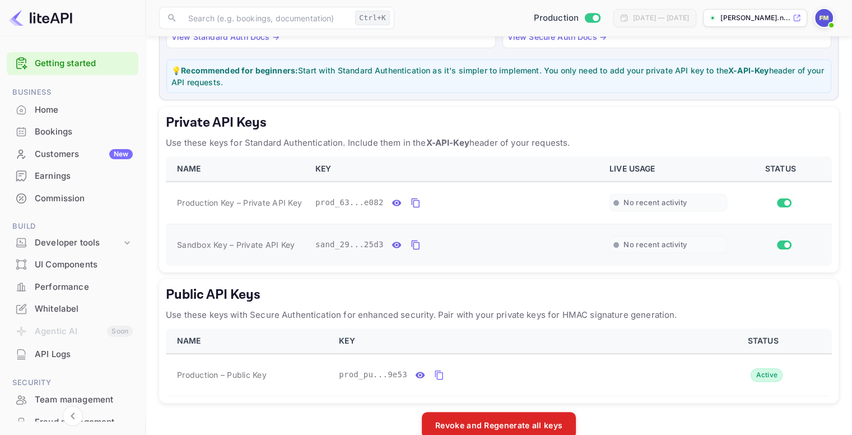
scroll to position [244, 0]
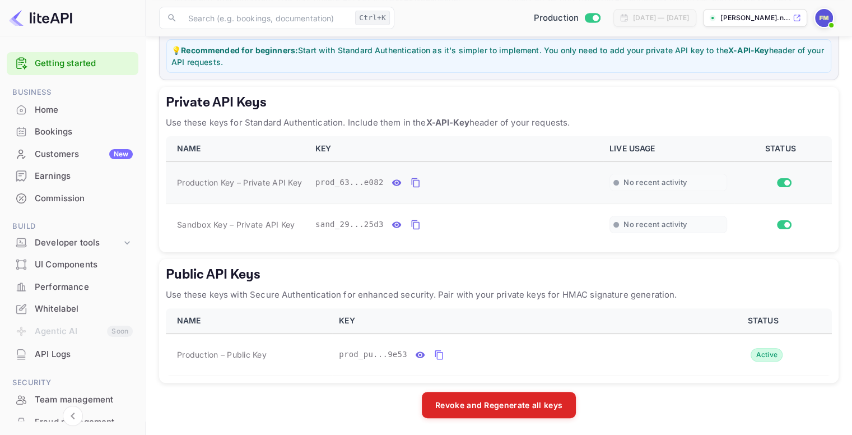
click at [219, 184] on span "Production Key – Private API Key" at bounding box center [239, 183] width 125 height 12
click at [416, 352] on icon "public api keys table" at bounding box center [421, 354] width 10 height 6
click at [392, 182] on icon "private api keys table" at bounding box center [397, 182] width 10 height 6
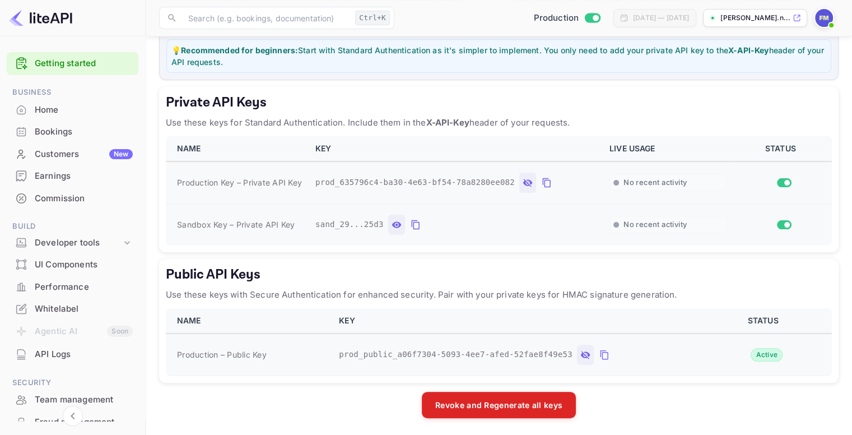
click at [392, 225] on icon "private api keys table" at bounding box center [397, 224] width 10 height 6
click at [542, 180] on icon "private api keys table" at bounding box center [547, 182] width 10 height 13
